Goal: Information Seeking & Learning: Learn about a topic

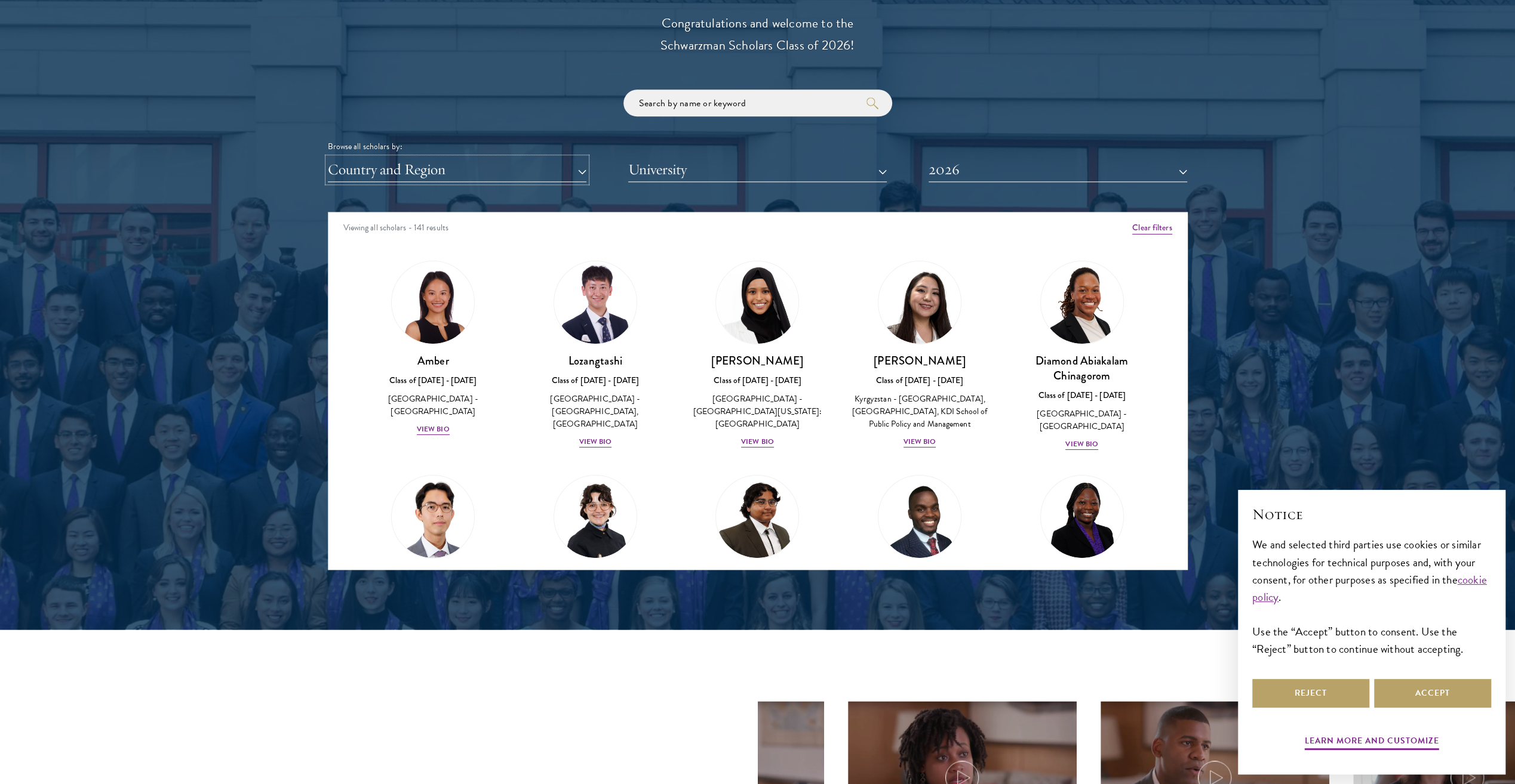
click at [444, 173] on button "Country and Region" at bounding box center [457, 169] width 259 height 25
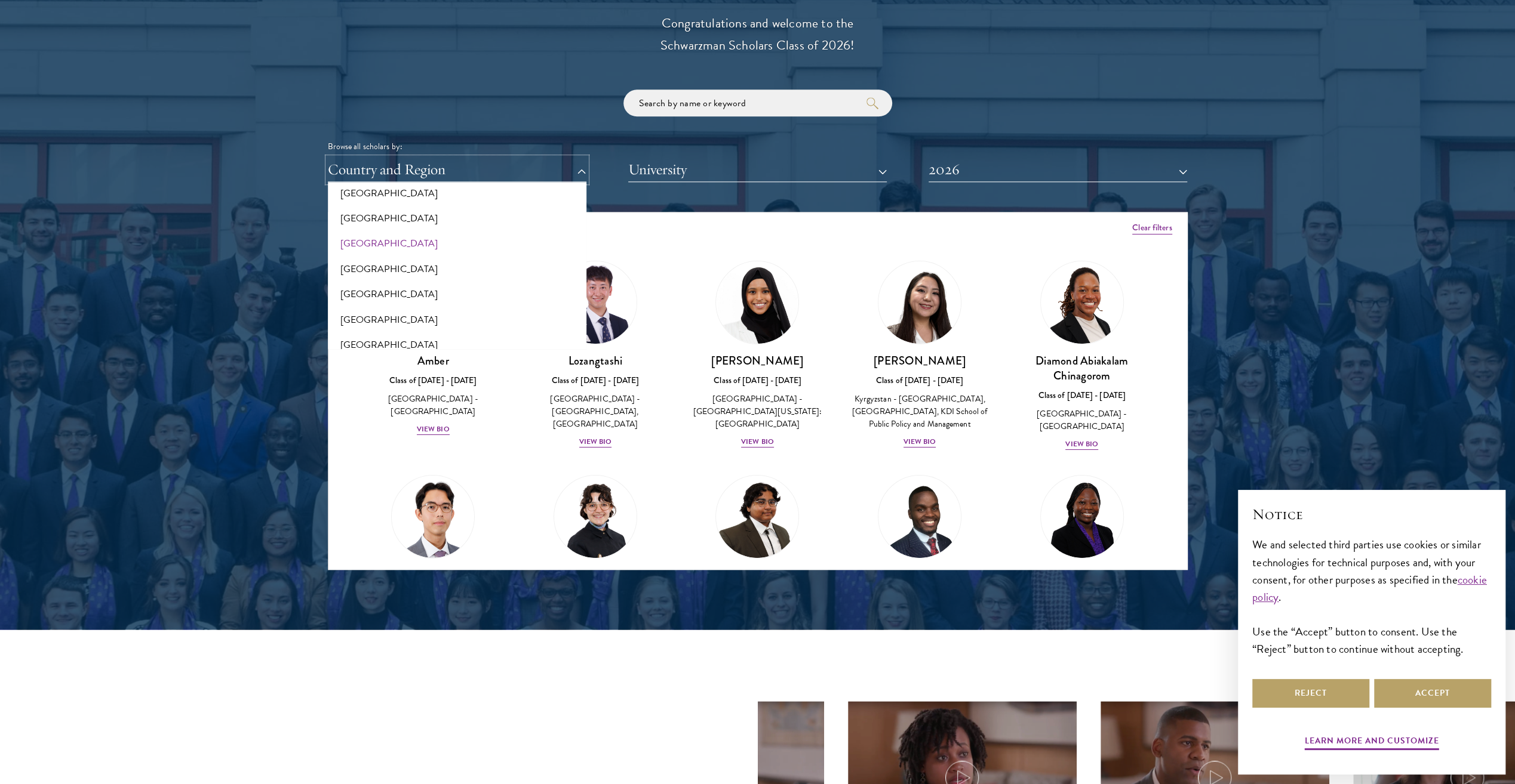
scroll to position [418, 0]
click at [371, 221] on button "[GEOGRAPHIC_DATA]" at bounding box center [457, 216] width 252 height 25
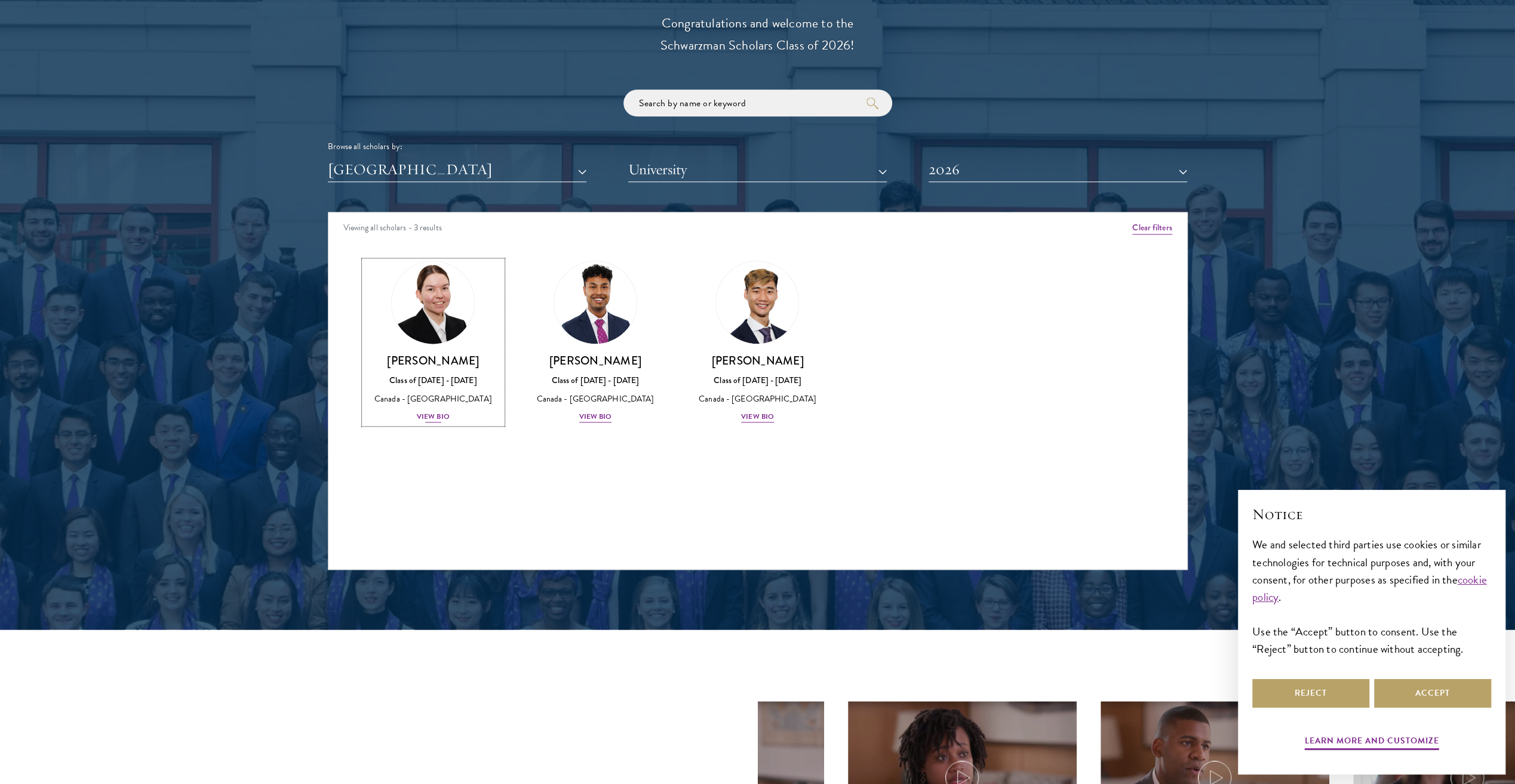
click at [444, 420] on div "View Bio" at bounding box center [433, 417] width 33 height 11
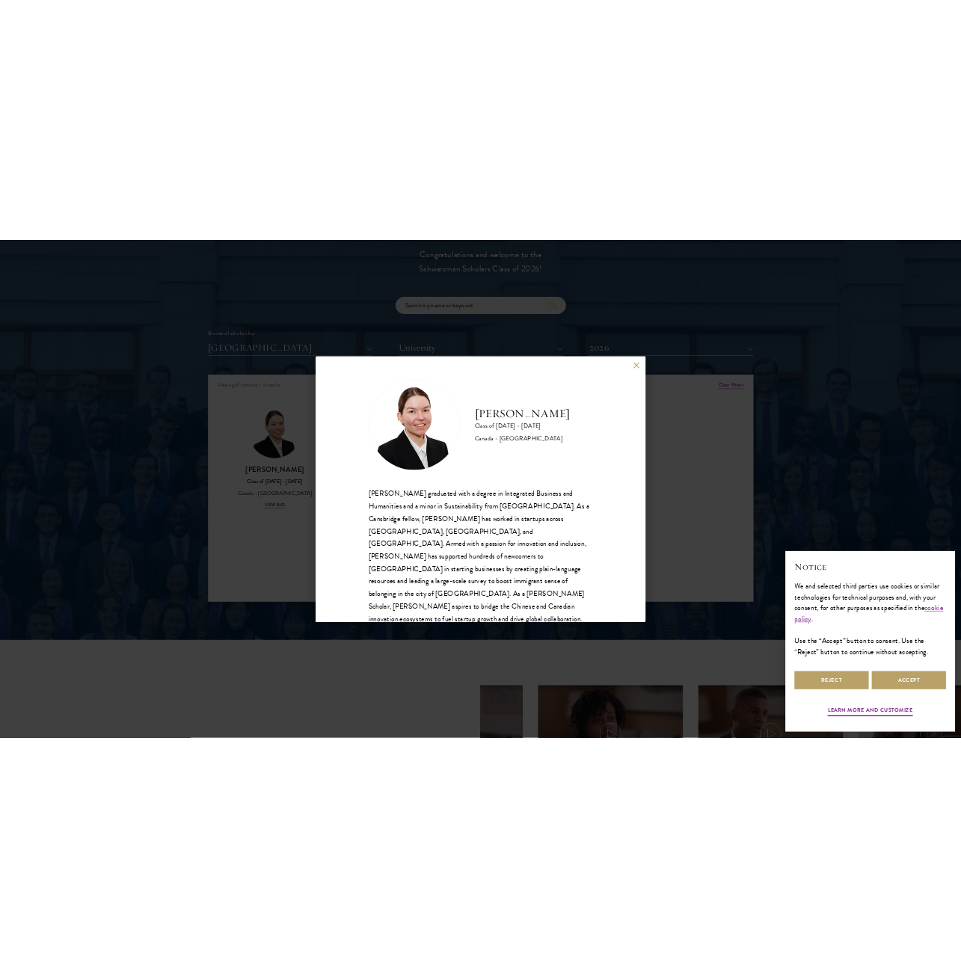
scroll to position [26, 0]
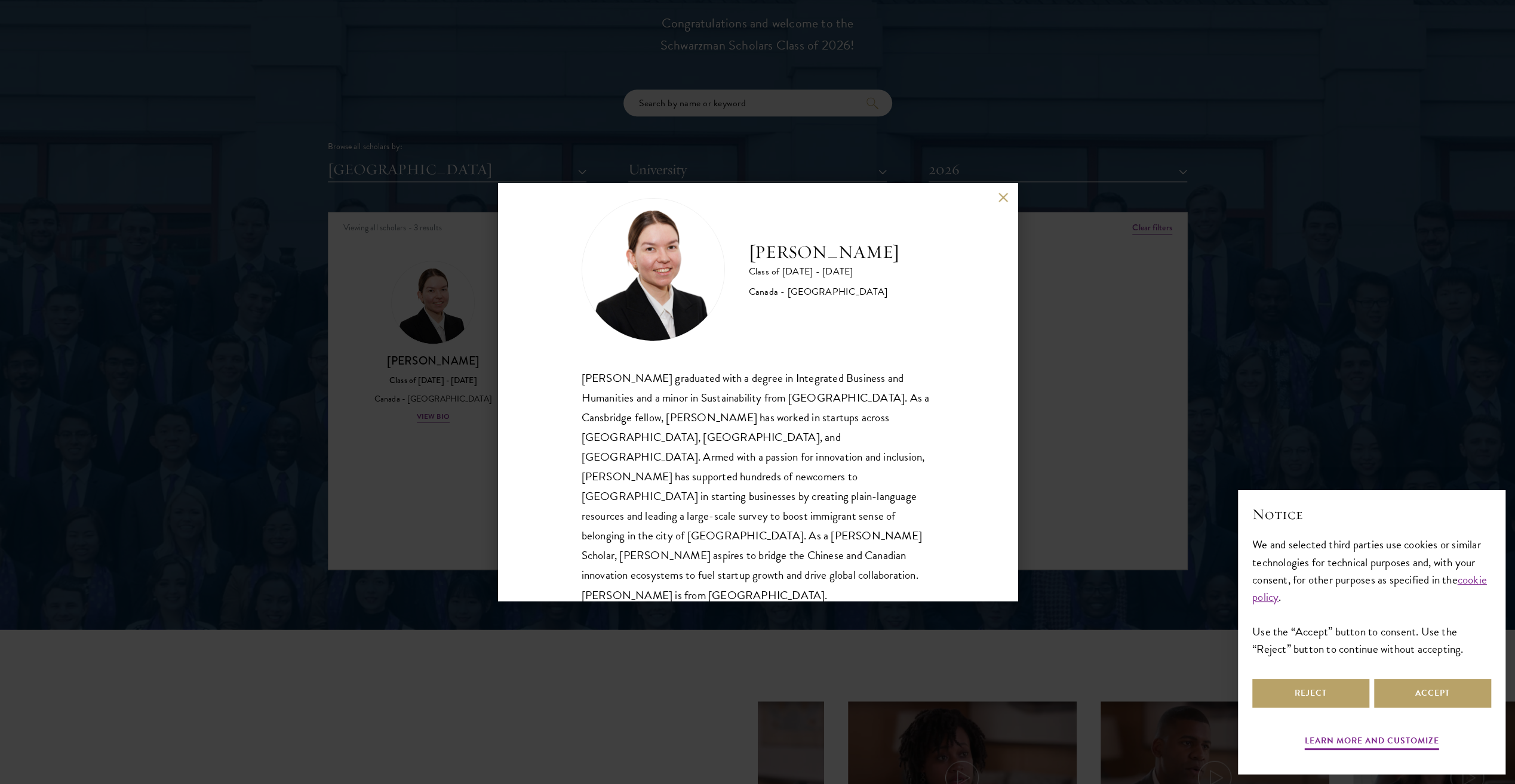
click at [812, 437] on div "[PERSON_NAME] graduated with a degree in Integrated Business and Humanities and…" at bounding box center [757, 486] width 352 height 237
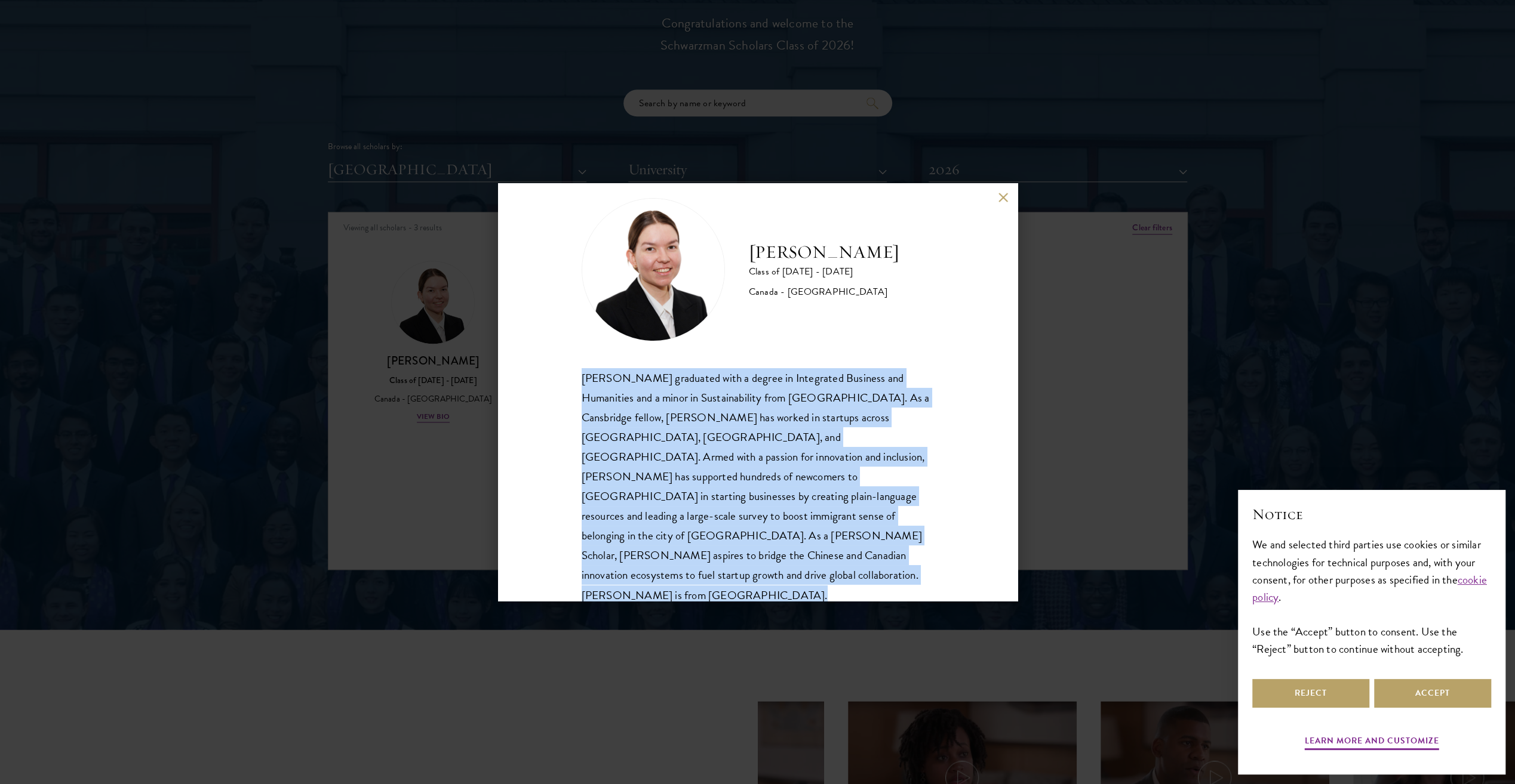
click at [812, 437] on div "[PERSON_NAME] graduated with a degree in Integrated Business and Humanities and…" at bounding box center [757, 486] width 352 height 237
copy body "[PERSON_NAME] graduated with a degree in Integrated Business and Humanities and…"
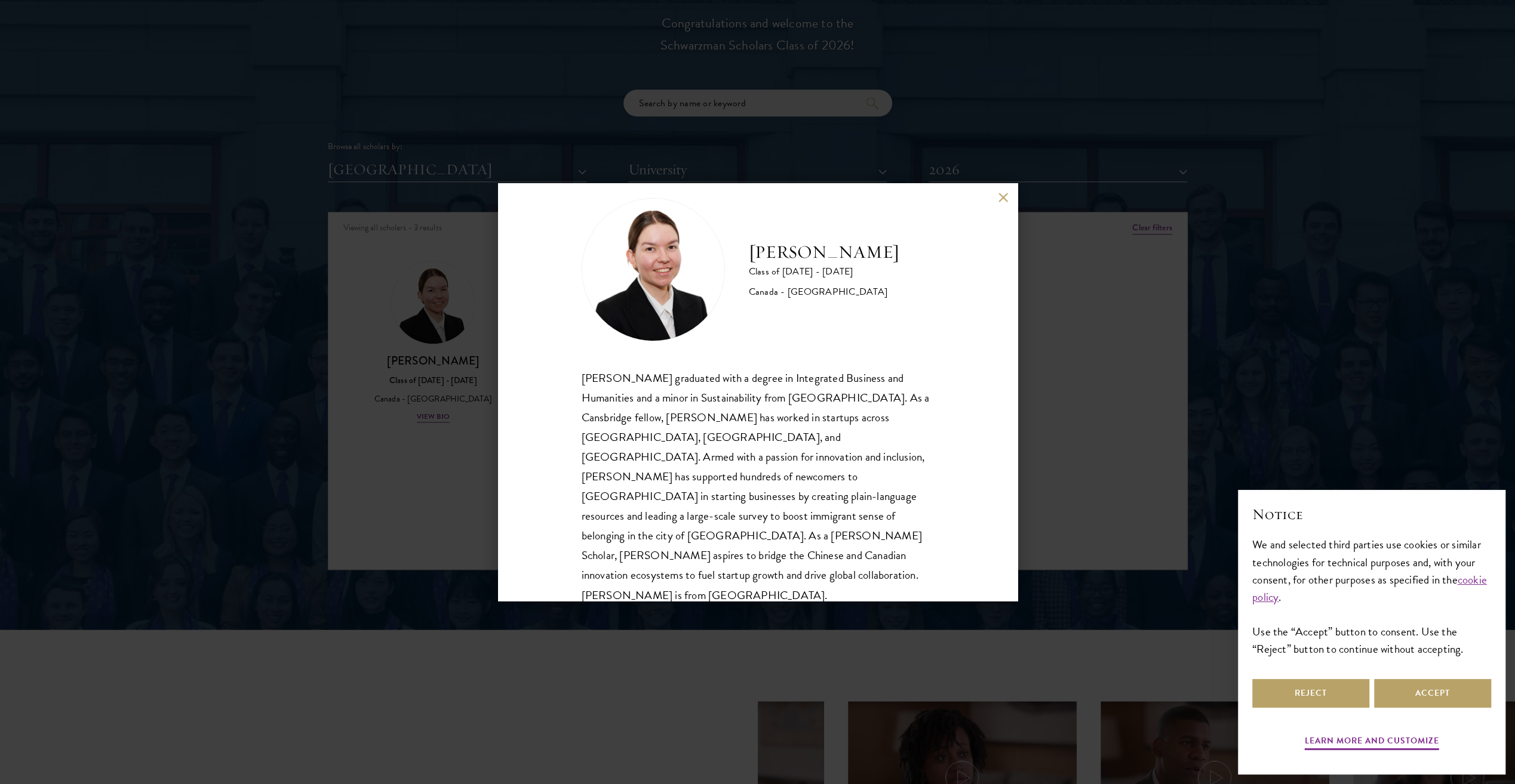
click at [1085, 354] on div "[PERSON_NAME] Class of [DATE] - [DATE] [GEOGRAPHIC_DATA] - [GEOGRAPHIC_DATA] [P…" at bounding box center [757, 392] width 1515 height 784
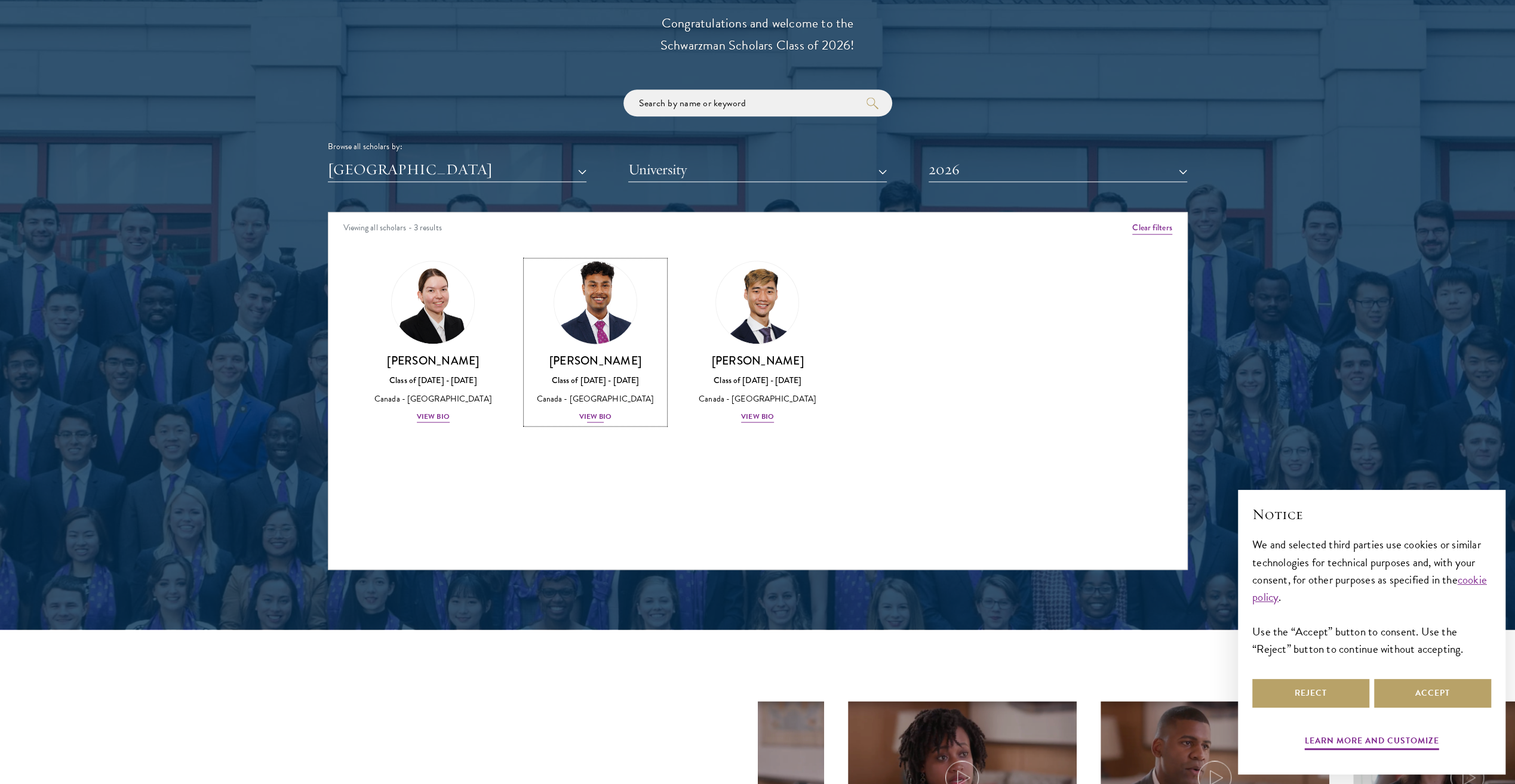
click at [607, 418] on div "View Bio" at bounding box center [595, 417] width 33 height 11
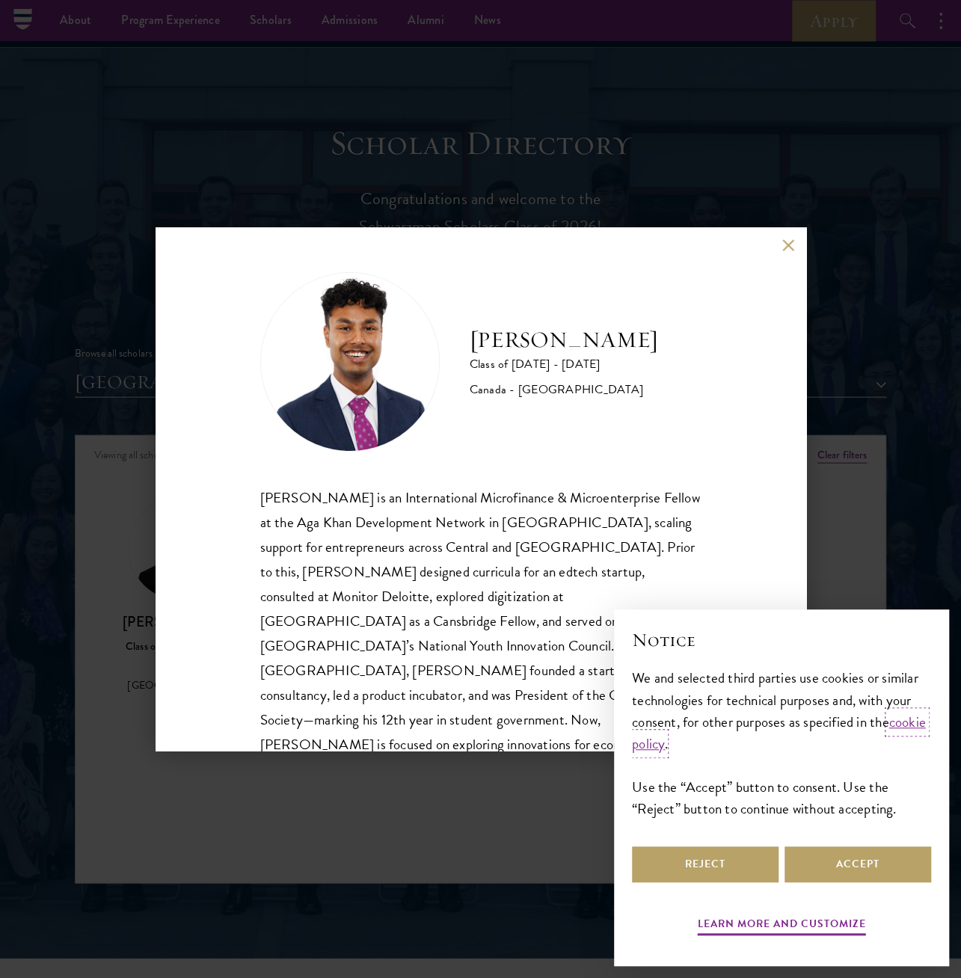
scroll to position [1720, 0]
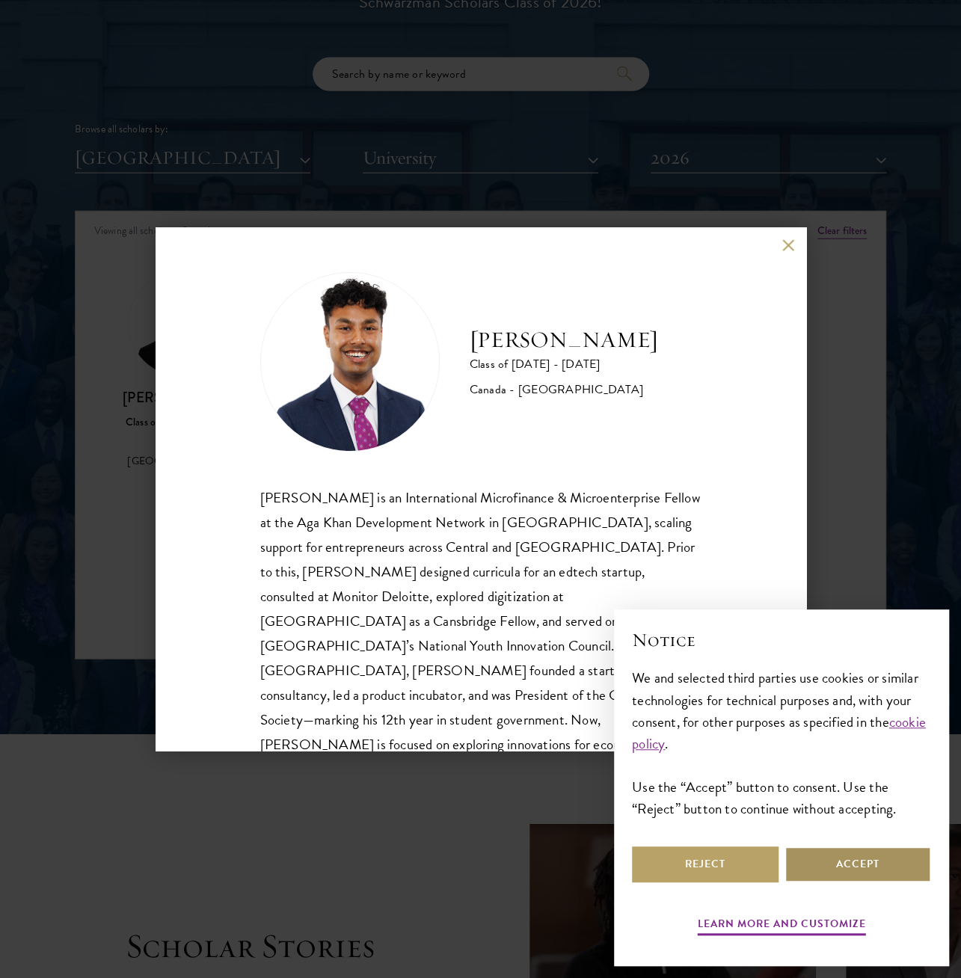
click at [873, 864] on button "Accept" at bounding box center [857, 864] width 147 height 36
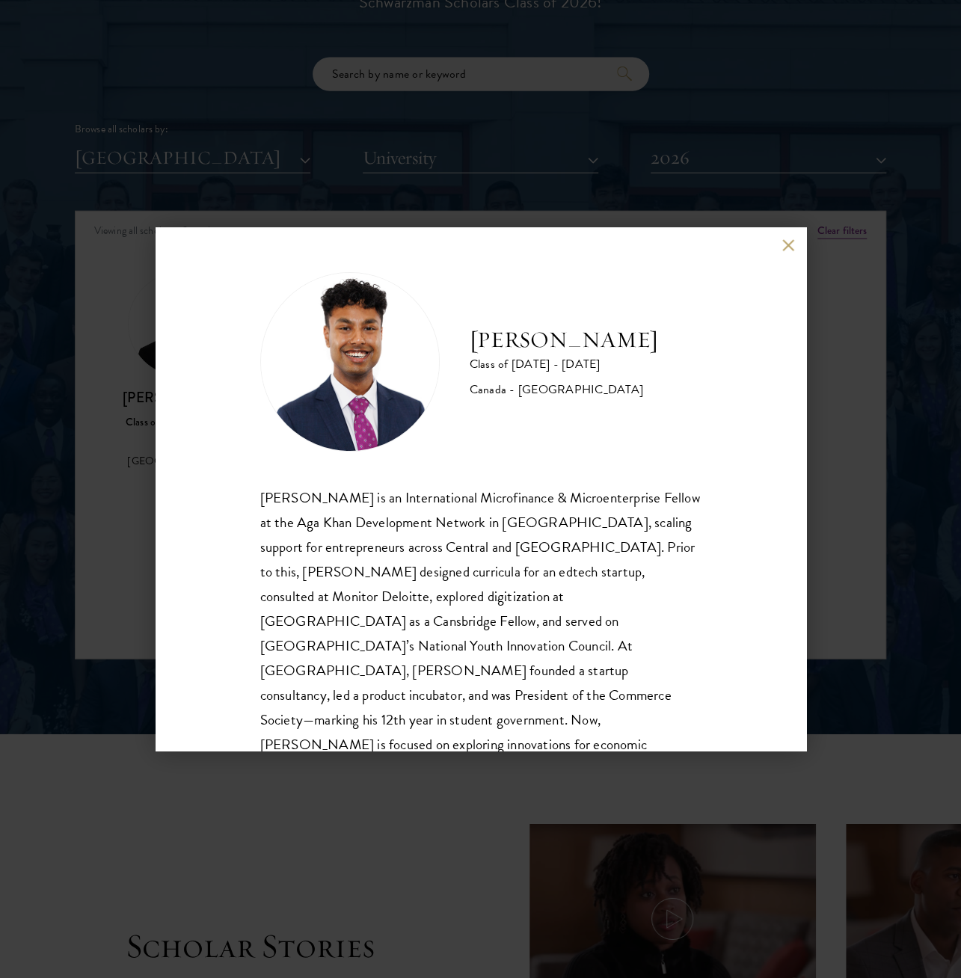
click at [421, 553] on div "[PERSON_NAME] is an International Microfinance & Microenterprise Fellow at the …" at bounding box center [480, 645] width 441 height 321
click at [420, 554] on div "[PERSON_NAME] is an International Microfinance & Microenterprise Fellow at the …" at bounding box center [480, 645] width 441 height 321
drag, startPoint x: 555, startPoint y: 713, endPoint x: 565, endPoint y: 713, distance: 10.5
click at [556, 713] on div "[PERSON_NAME] is an International Microfinance & Microenterprise Fellow at the …" at bounding box center [480, 645] width 441 height 321
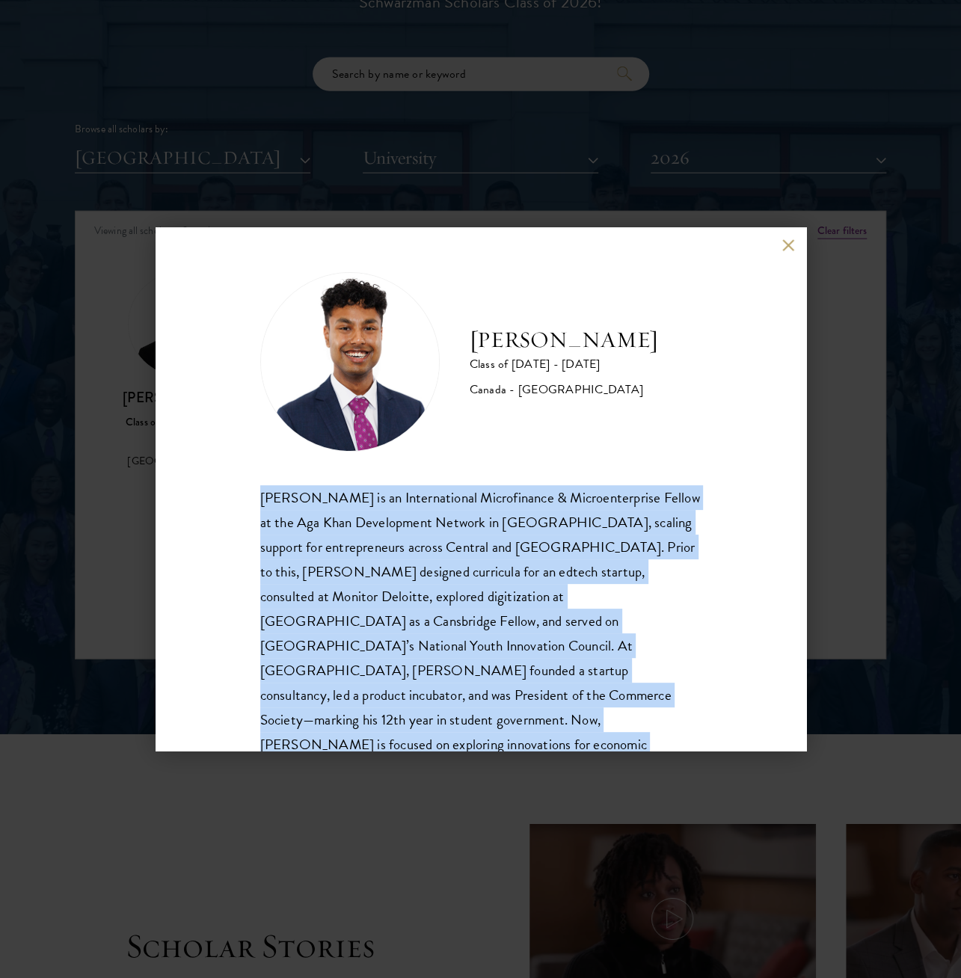
drag, startPoint x: 621, startPoint y: 722, endPoint x: 236, endPoint y: 507, distance: 440.5
click at [236, 507] on div "[PERSON_NAME] Class of [DATE] - [DATE] [GEOGRAPHIC_DATA] - [GEOGRAPHIC_DATA] [P…" at bounding box center [481, 488] width 650 height 523
copy div "[PERSON_NAME] is an International Microfinance & Microenterprise Fellow at the …"
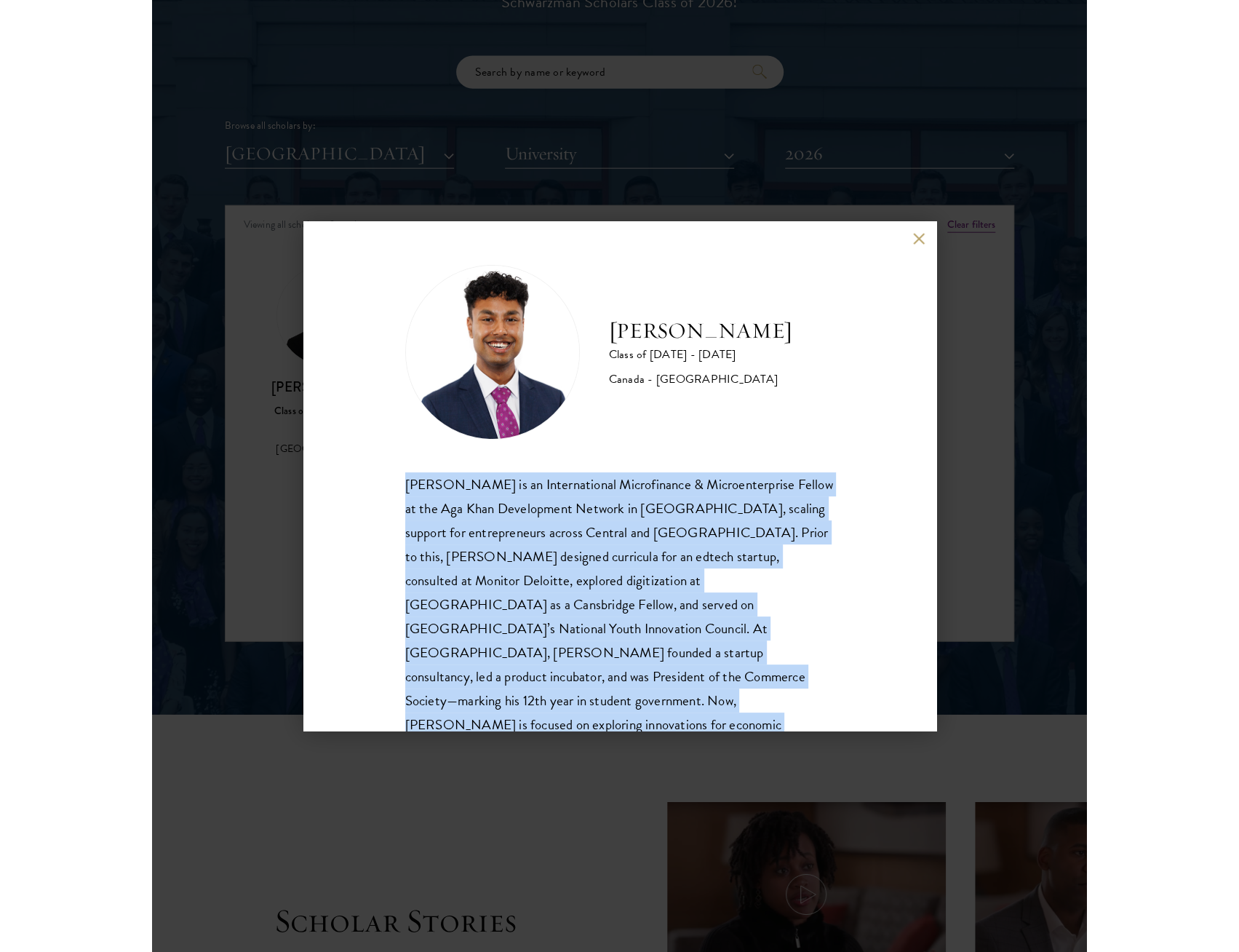
scroll to position [1727, 0]
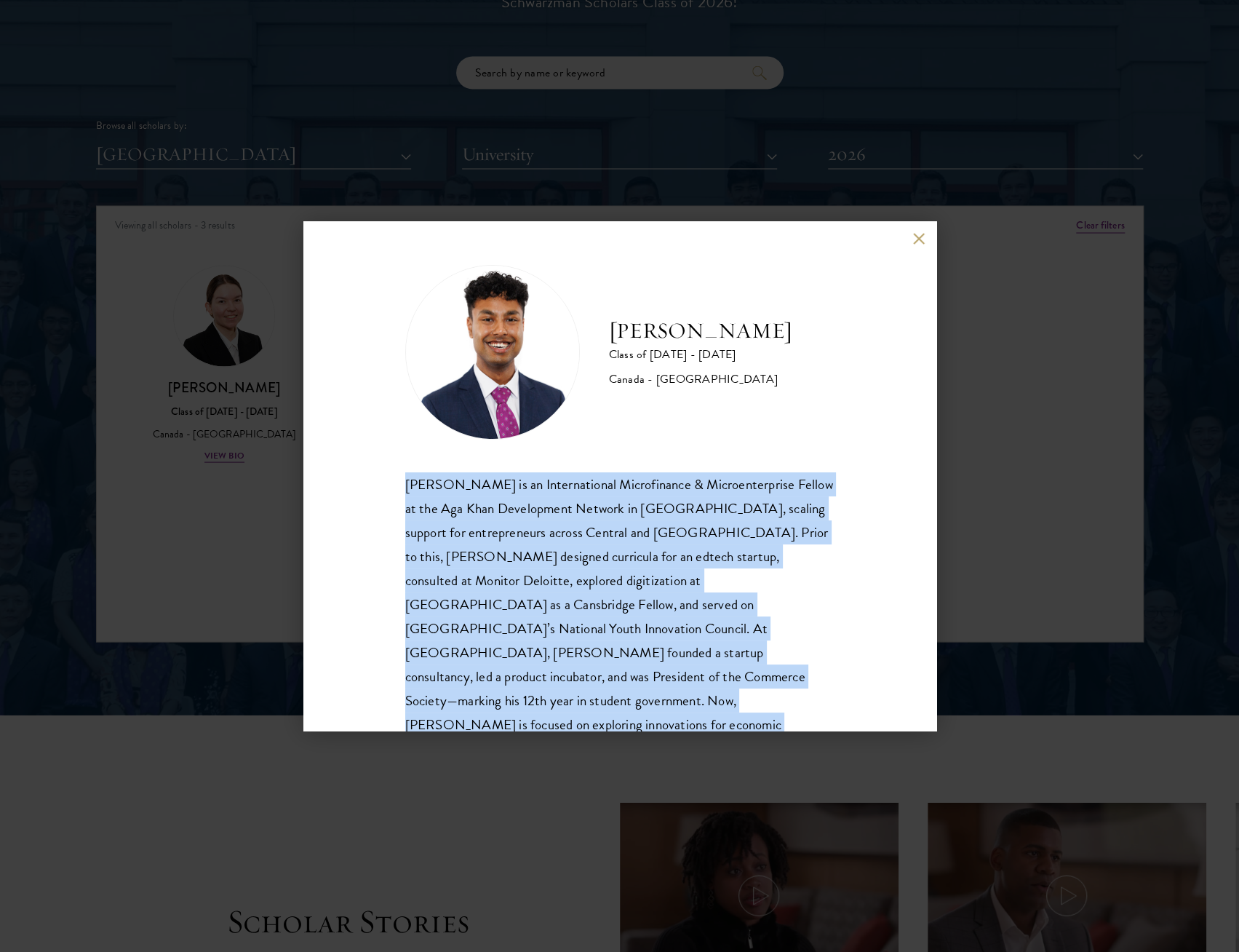
click at [802, 679] on div "[PERSON_NAME] is an International Microfinance & Microenterprise Fellow at the …" at bounding box center [619, 628] width 429 height 312
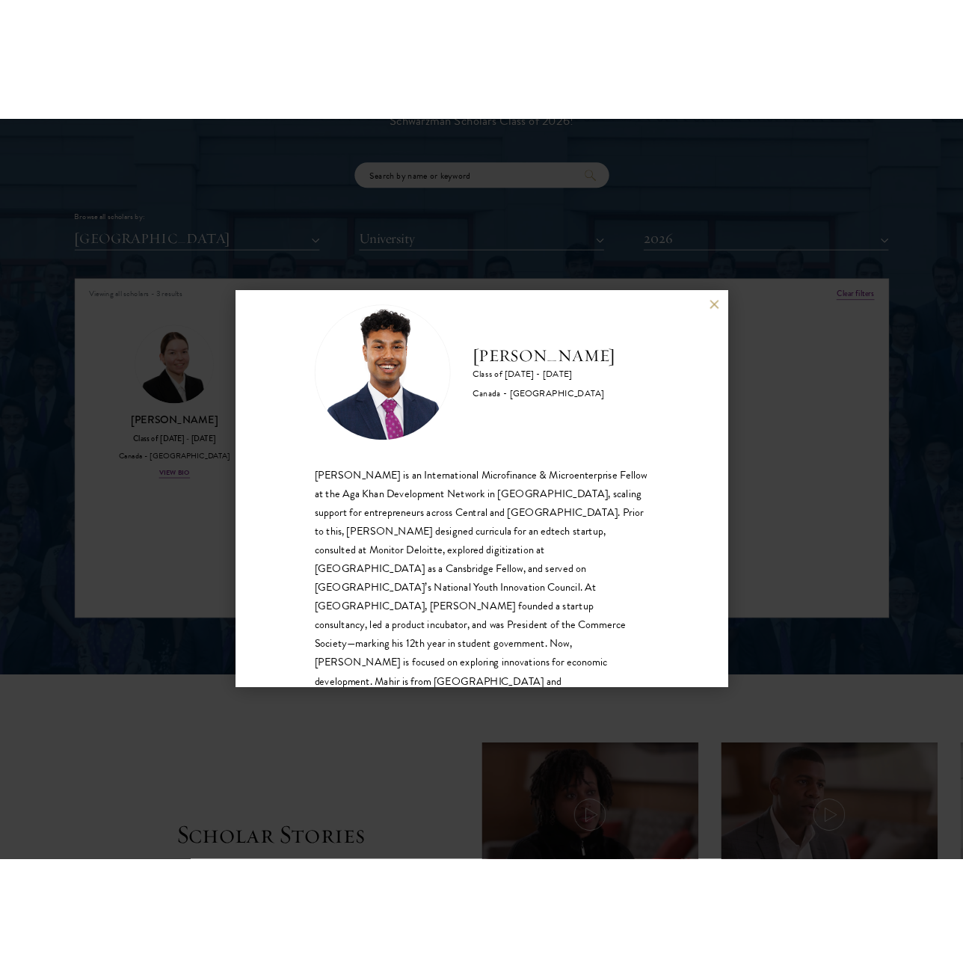
scroll to position [1720, 0]
